Goal: Check status: Check status

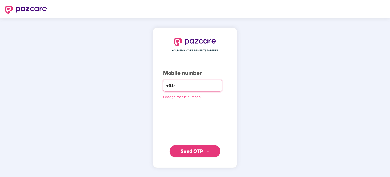
type input "**********"
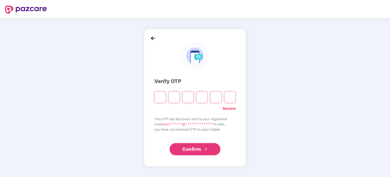
type input "*"
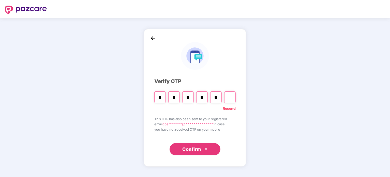
type input "*"
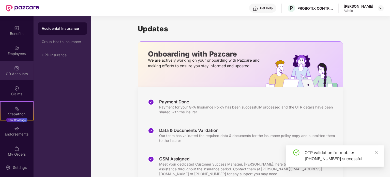
scroll to position [39, 0]
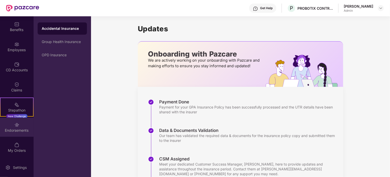
click at [16, 126] on img at bounding box center [16, 124] width 5 height 5
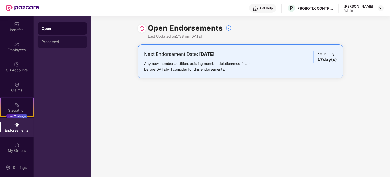
click at [42, 42] on div "Processed" at bounding box center [62, 42] width 41 height 4
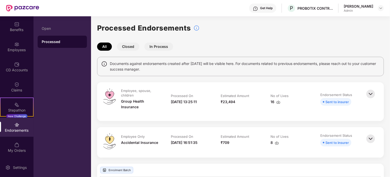
click at [373, 93] on img at bounding box center [370, 93] width 11 height 11
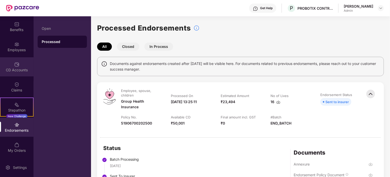
click at [11, 70] on div "CD Accounts" at bounding box center [17, 69] width 34 height 5
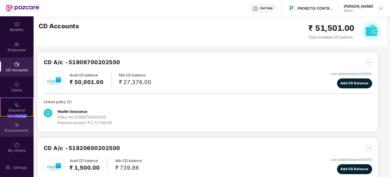
click at [13, 129] on div "Endorsements" at bounding box center [17, 130] width 34 height 5
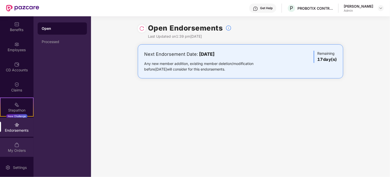
click at [15, 144] on img at bounding box center [16, 144] width 5 height 5
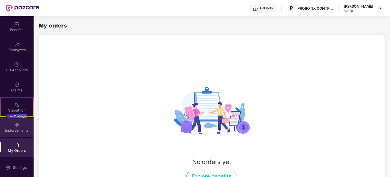
click at [13, 134] on div "Endorsements" at bounding box center [17, 126] width 34 height 19
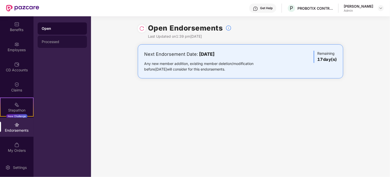
click at [61, 43] on div "Processed" at bounding box center [62, 42] width 41 height 4
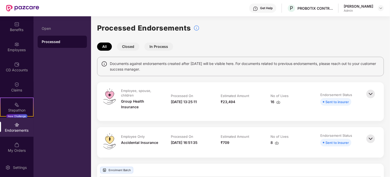
click at [131, 49] on button "Closed" at bounding box center [128, 46] width 22 height 8
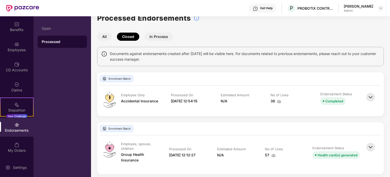
scroll to position [13, 0]
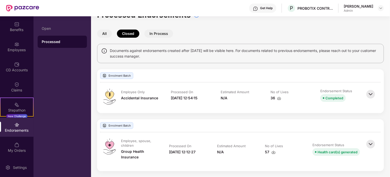
click at [162, 36] on button "In Process" at bounding box center [158, 33] width 29 height 8
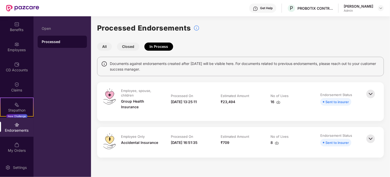
click at [278, 102] on img at bounding box center [278, 102] width 4 height 4
click at [370, 96] on img at bounding box center [370, 93] width 11 height 11
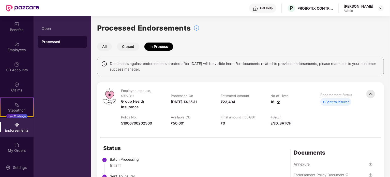
click at [323, 104] on span "Sent to insurer" at bounding box center [335, 102] width 31 height 8
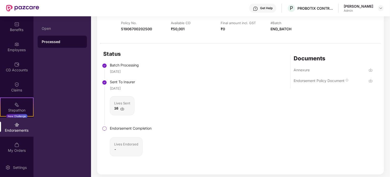
scroll to position [101, 0]
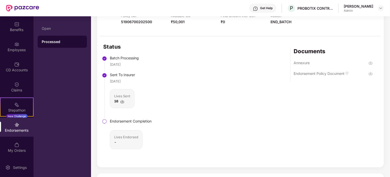
click at [123, 101] on img at bounding box center [122, 101] width 4 height 4
